Goal: Entertainment & Leisure: Consume media (video, audio)

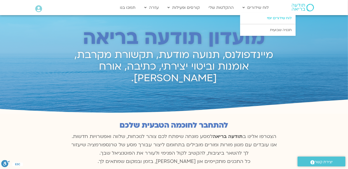
click at [268, 16] on link "לוח שידורים יומי" at bounding box center [267, 18] width 55 height 12
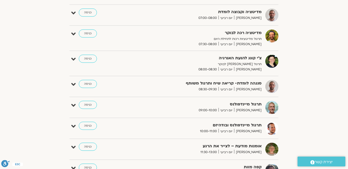
scroll to position [114, 0]
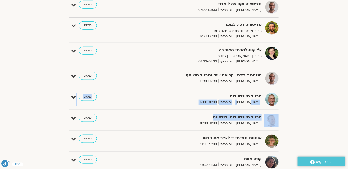
drag, startPoint x: 206, startPoint y: 121, endPoint x: 251, endPoint y: 99, distance: 50.1
click at [251, 99] on div "התעוררות עדינה – יוגה והכנה ליום להתעורר לתנועה עדינה, נשימה עמוקה ורוגע פנימי …" at bounding box center [173, 105] width 209 height 260
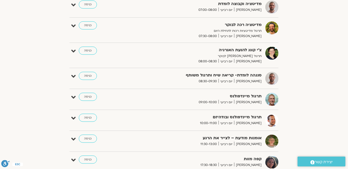
click at [289, 101] on div "הצג רק הרצאות להם יש [PERSON_NAME] גישה [DATE] - [DATE] השבוע להציג אירועים שפת…" at bounding box center [174, 85] width 282 height 308
drag, startPoint x: 253, startPoint y: 102, endPoint x: 198, endPoint y: 103, distance: 55.4
click at [198, 103] on div "תרגול מיינדפולנס [PERSON_NAME] יום רביעי 09:00-10:00" at bounding box center [201, 99] width 126 height 12
click at [90, 97] on link "כניסה" at bounding box center [88, 97] width 18 height 8
